Goal: Task Accomplishment & Management: Manage account settings

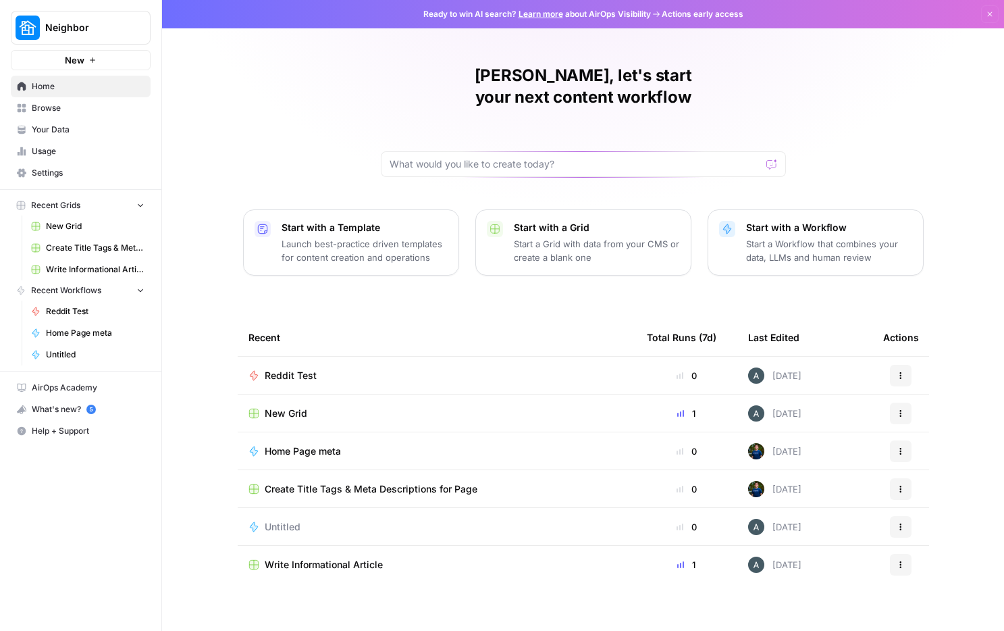
click at [68, 132] on span "Your Data" at bounding box center [88, 130] width 113 height 12
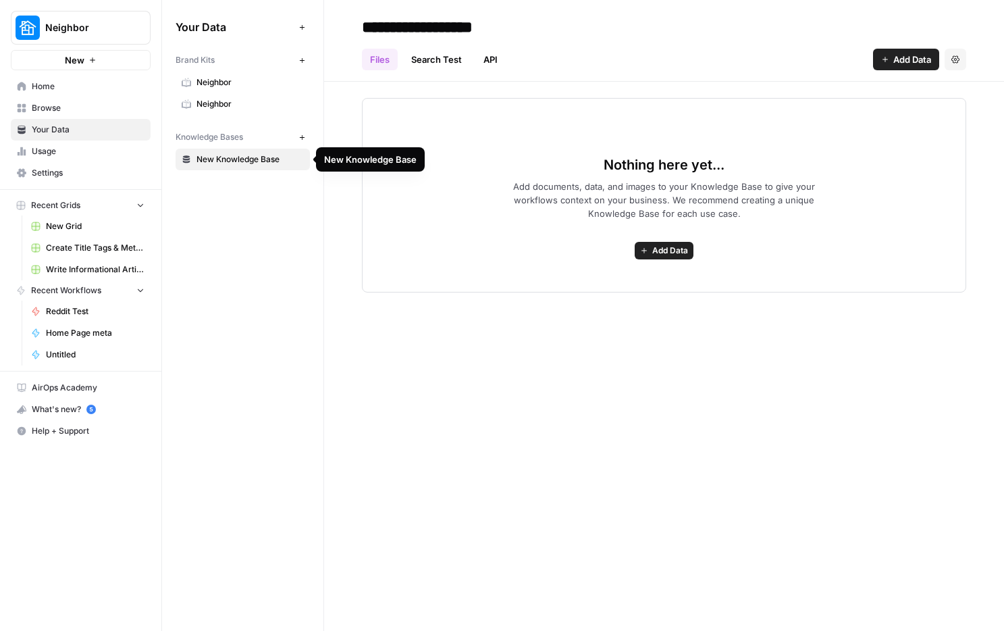
click at [228, 102] on span "Neighbor" at bounding box center [249, 104] width 107 height 12
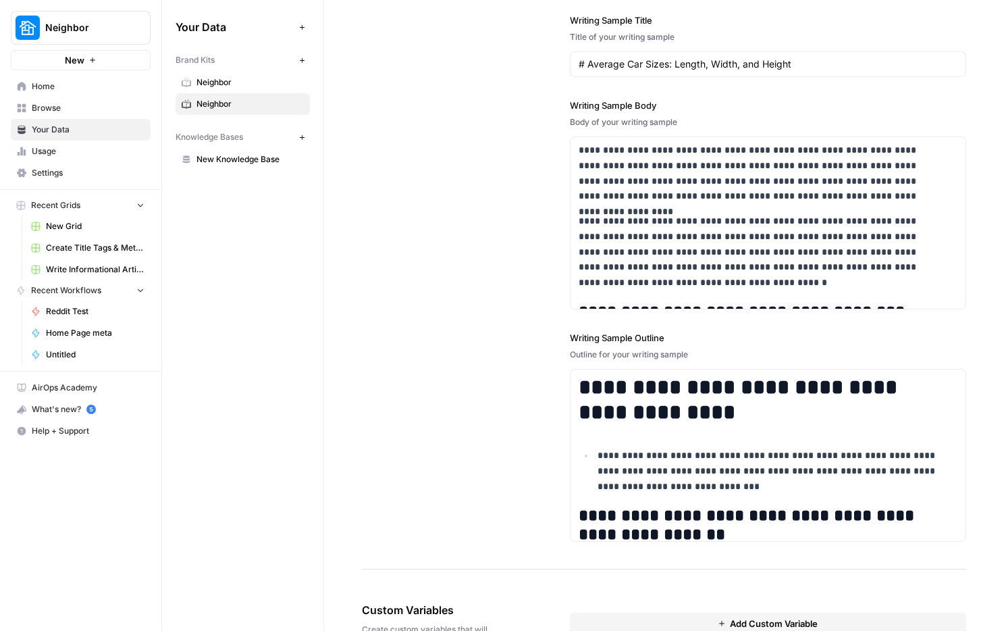
scroll to position [1757, 0]
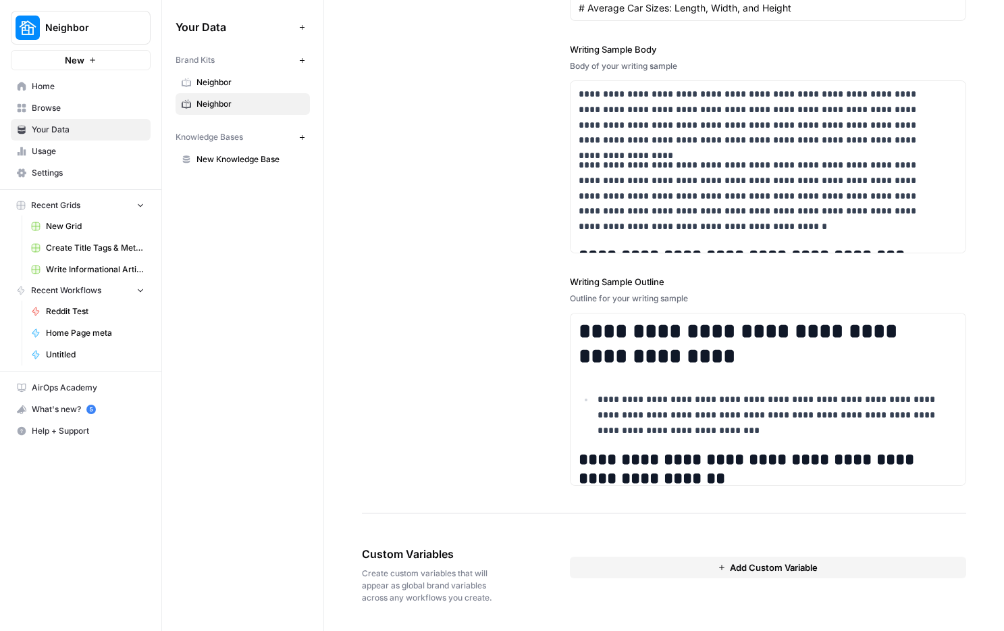
click at [650, 556] on button "Add Custom Variable" at bounding box center [768, 567] width 396 height 22
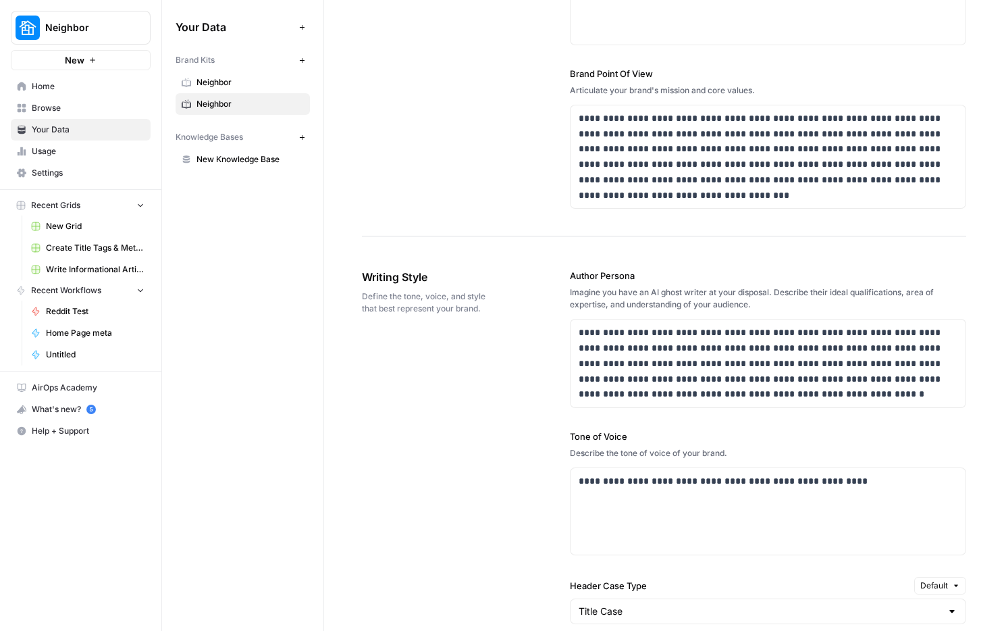
scroll to position [540, 0]
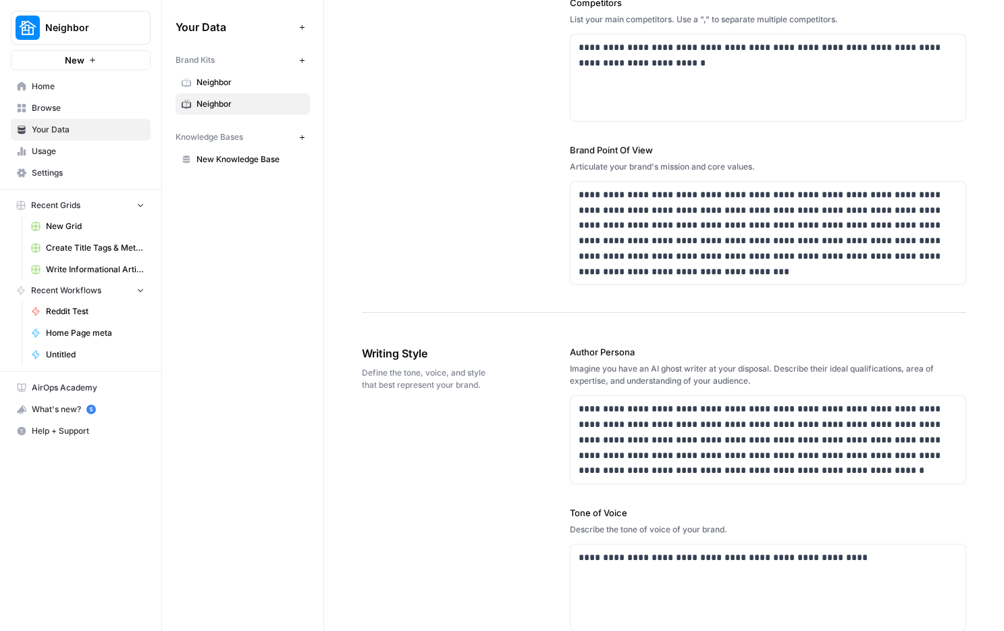
click at [259, 159] on span "New Knowledge Base" at bounding box center [249, 159] width 107 height 12
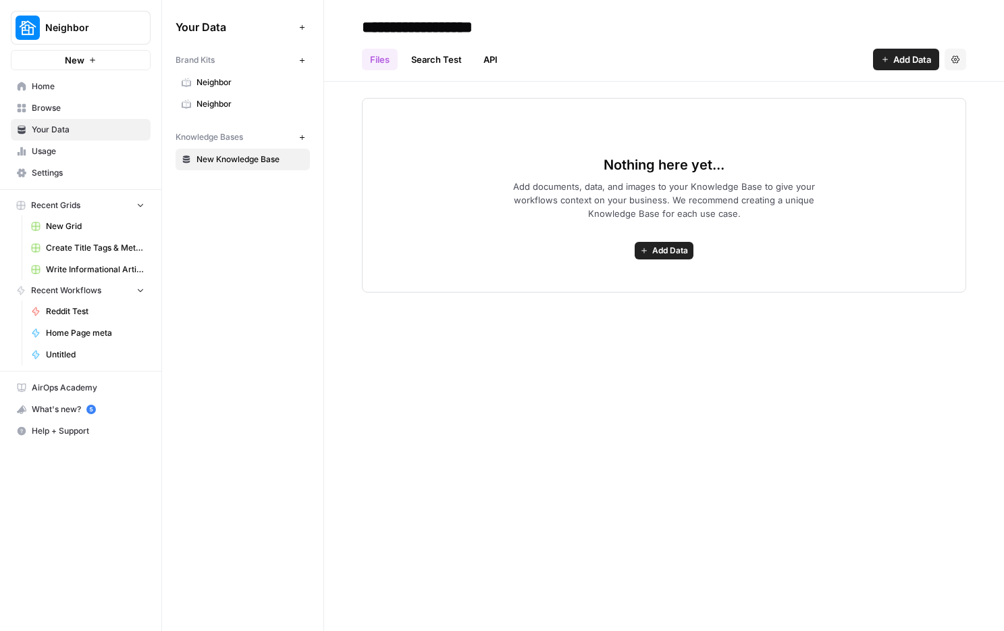
click at [223, 103] on span "Neighbor" at bounding box center [249, 104] width 107 height 12
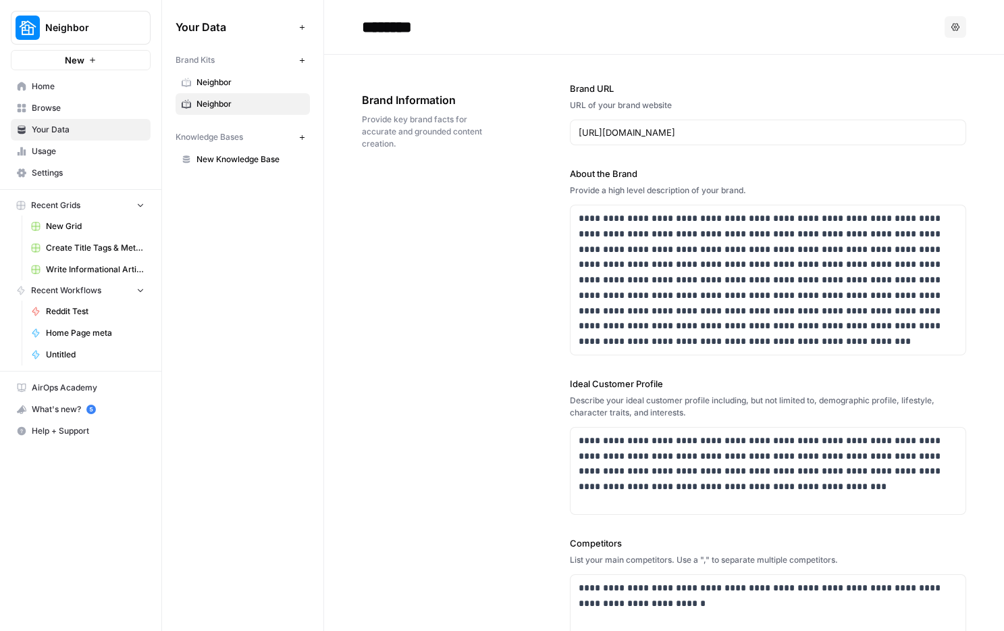
scroll to position [1757, 0]
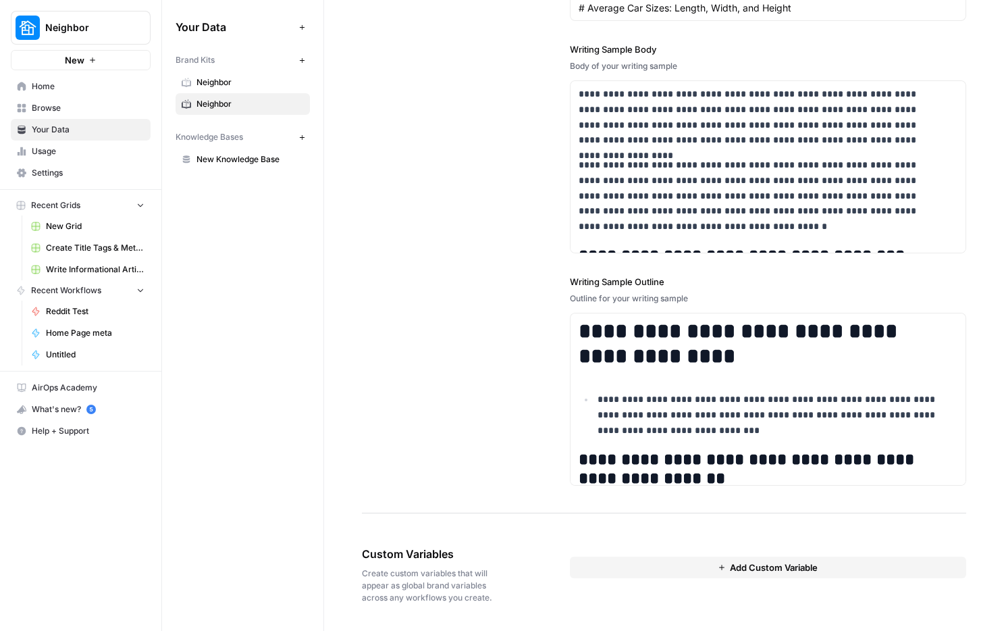
click at [679, 556] on button "Add Custom Variable" at bounding box center [768, 567] width 396 height 22
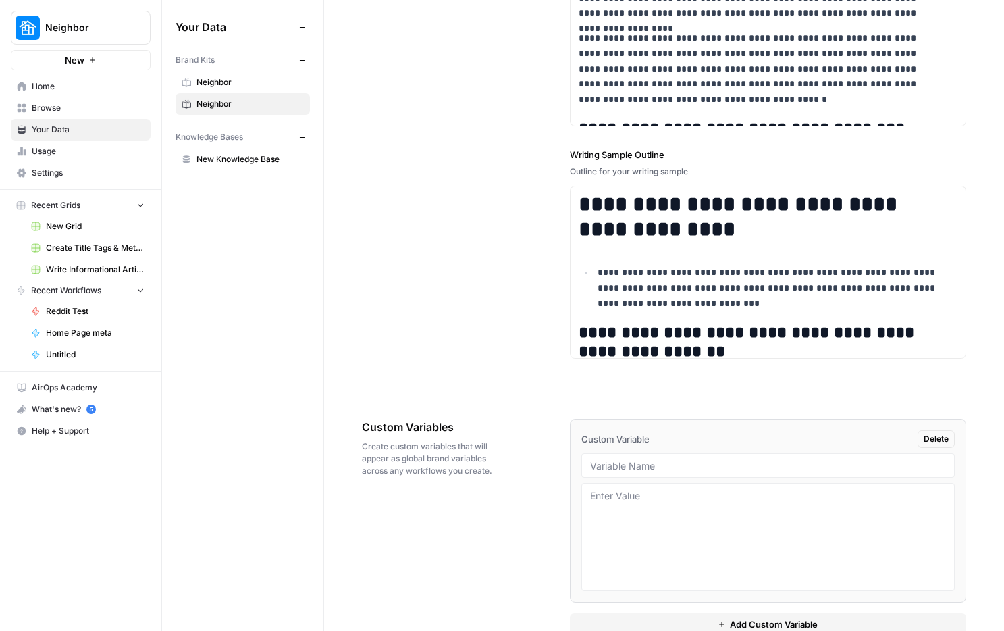
scroll to position [1903, 0]
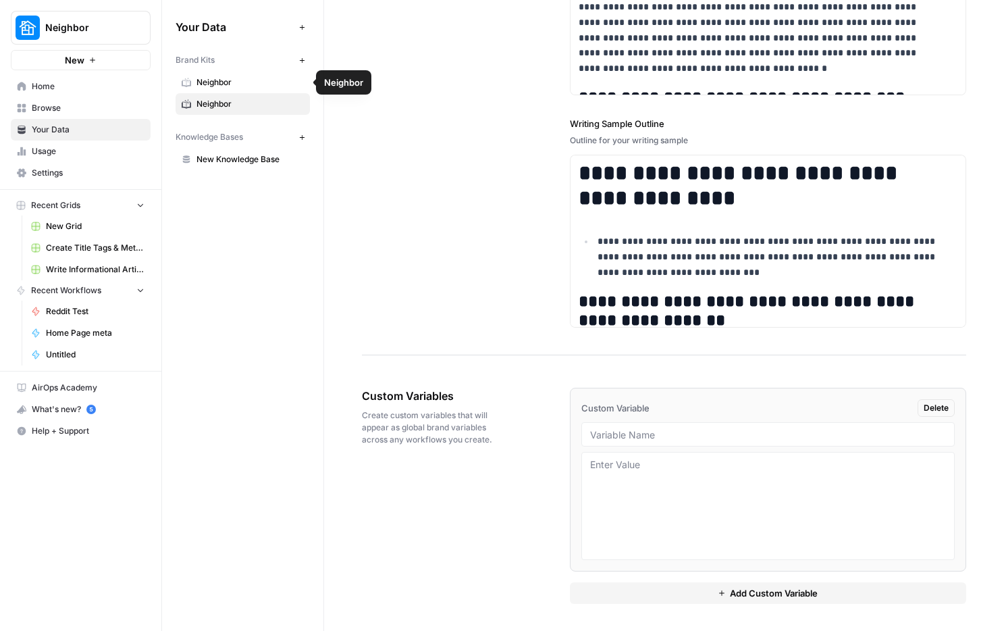
click at [259, 82] on span "Neighbor" at bounding box center [249, 82] width 107 height 12
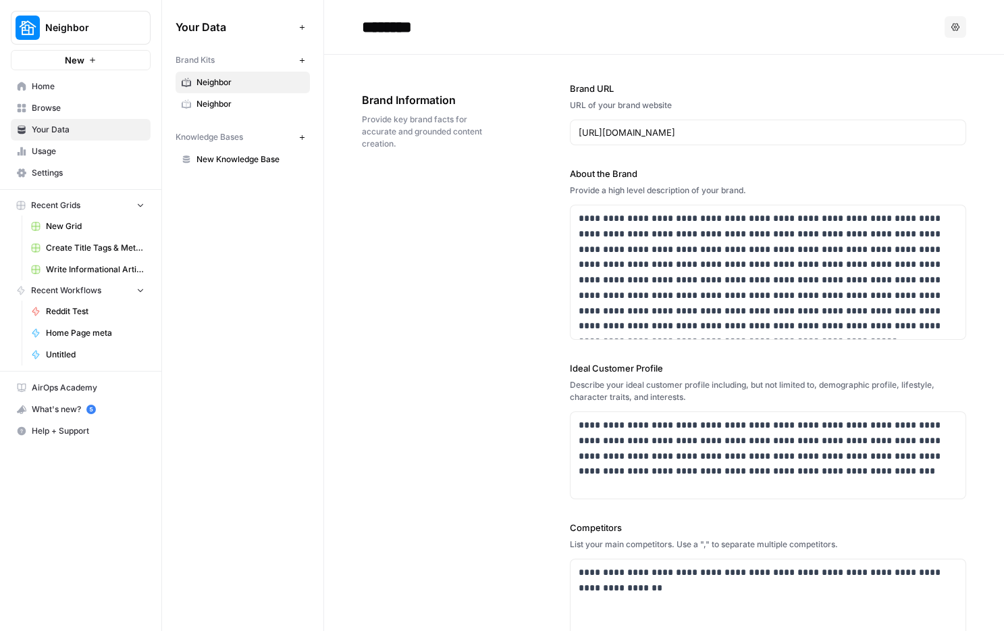
click at [264, 98] on span "Neighbor" at bounding box center [249, 104] width 107 height 12
